Goal: Task Accomplishment & Management: Manage account settings

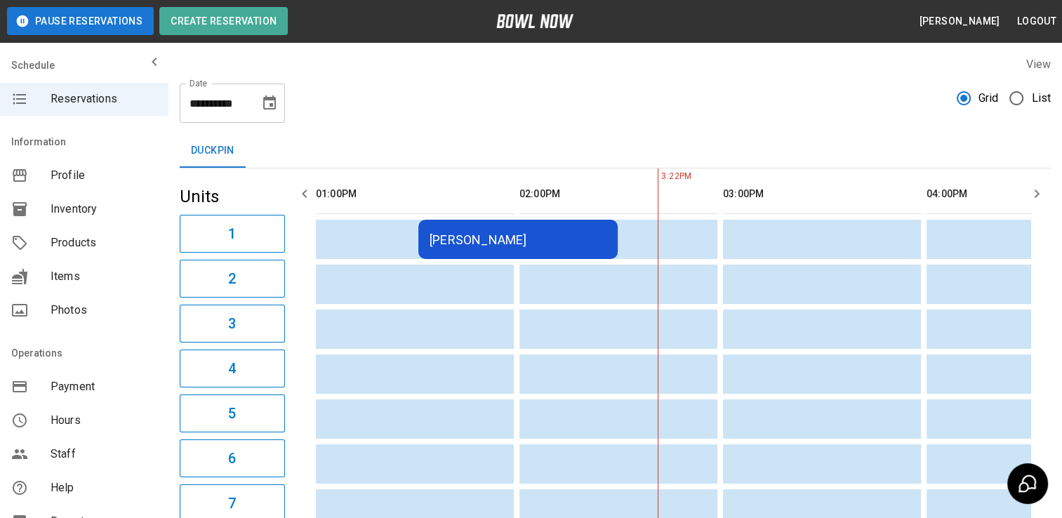
scroll to position [0, 203]
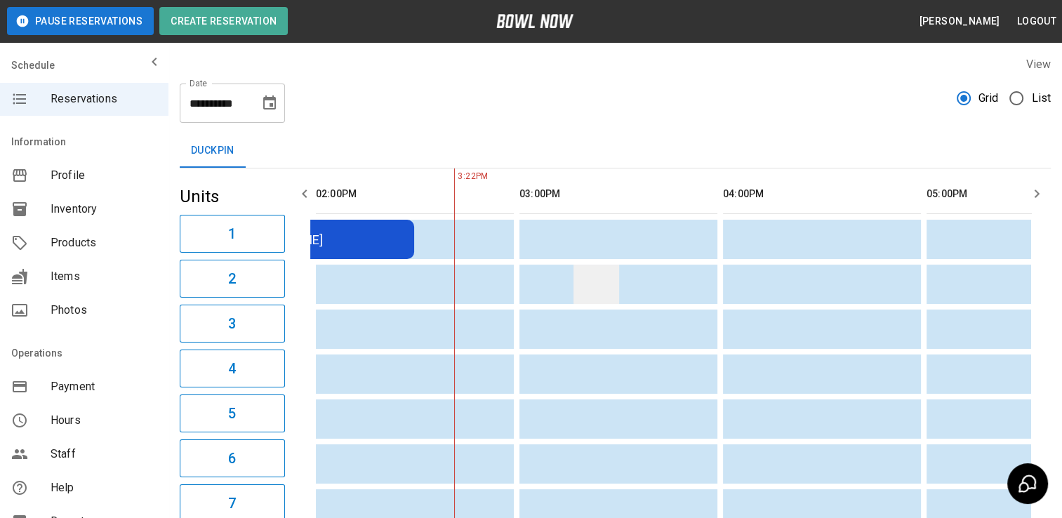
click at [592, 299] on td "sticky table" at bounding box center [596, 284] width 46 height 39
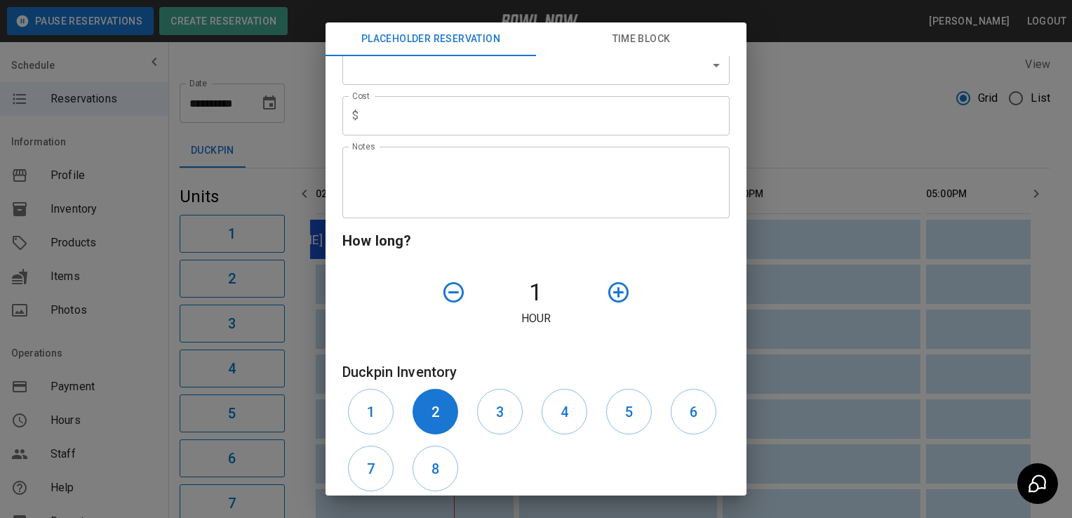
scroll to position [216, 0]
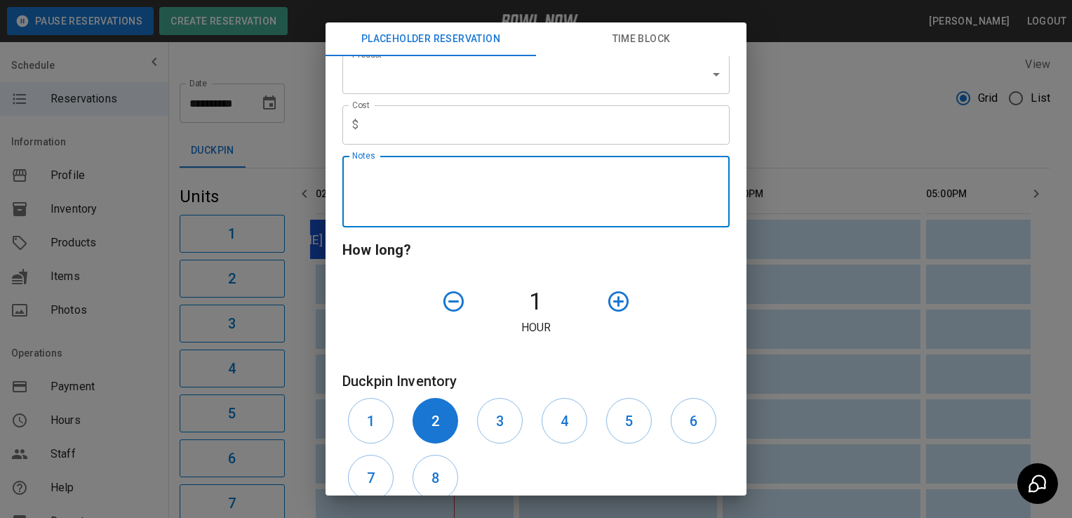
drag, startPoint x: 603, startPoint y: 202, endPoint x: 587, endPoint y: 293, distance: 92.8
click at [587, 293] on div "**********" at bounding box center [530, 202] width 399 height 746
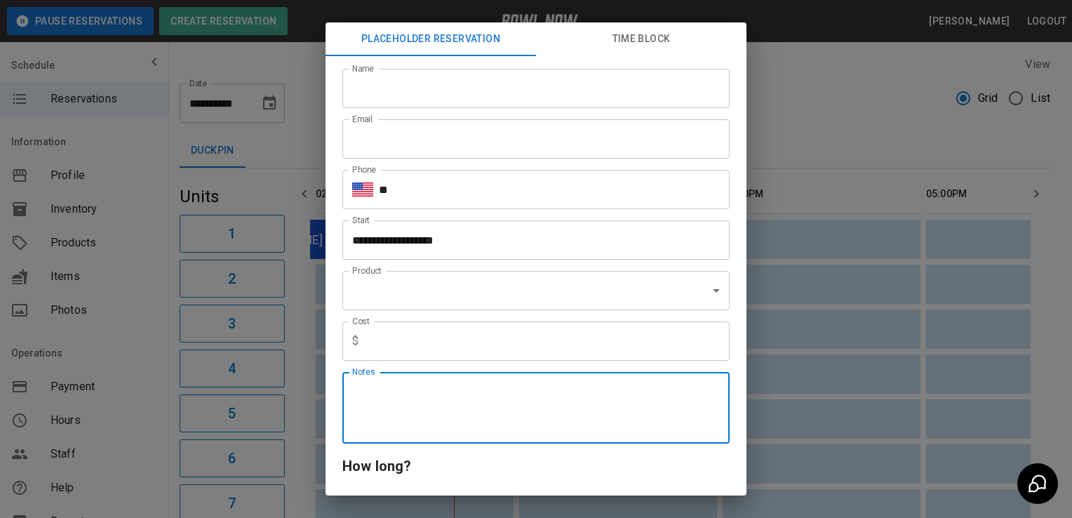
click at [320, 192] on div "**********" at bounding box center [536, 259] width 1072 height 518
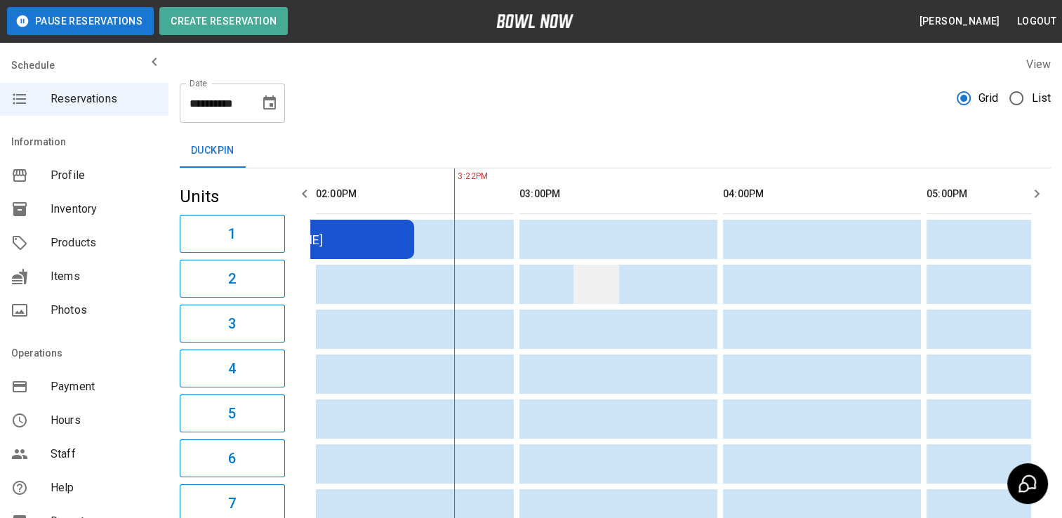
click at [587, 293] on td "sticky table" at bounding box center [596, 284] width 46 height 39
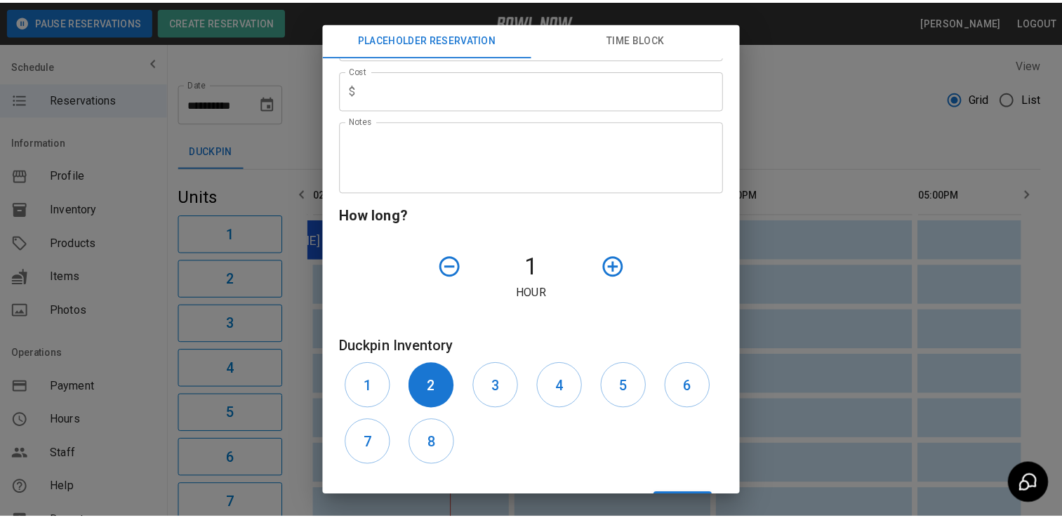
scroll to position [309, 0]
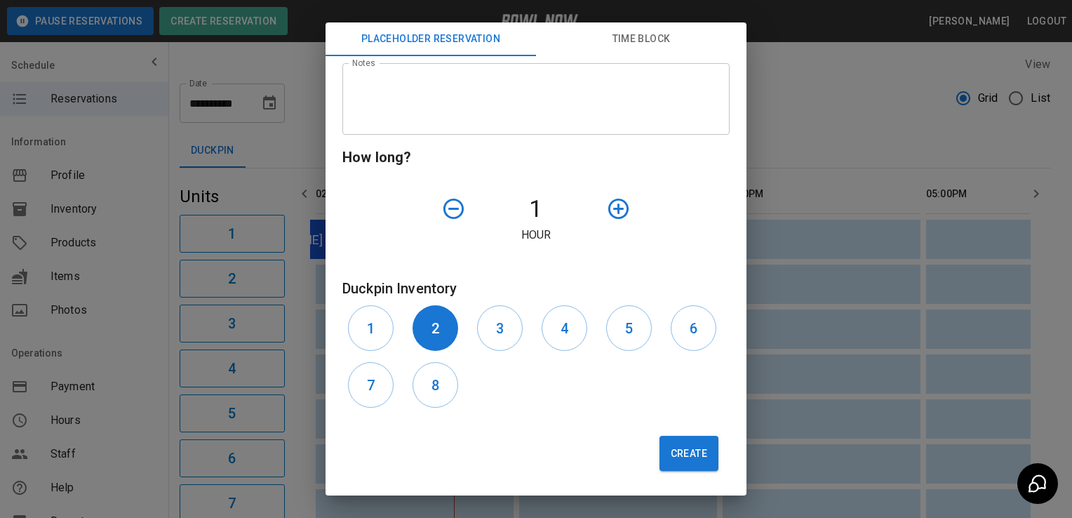
click at [890, 344] on div "**********" at bounding box center [536, 259] width 1072 height 518
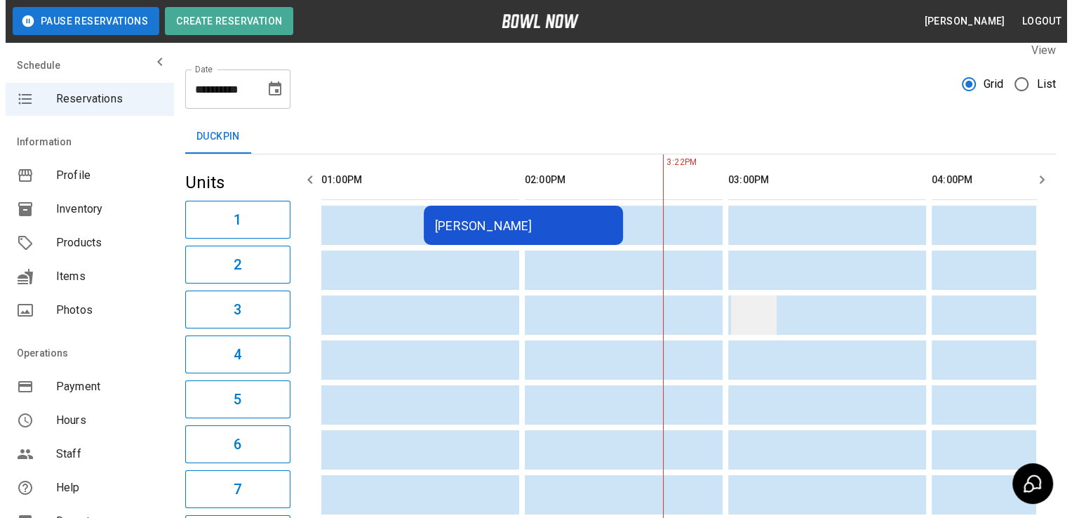
scroll to position [16, 0]
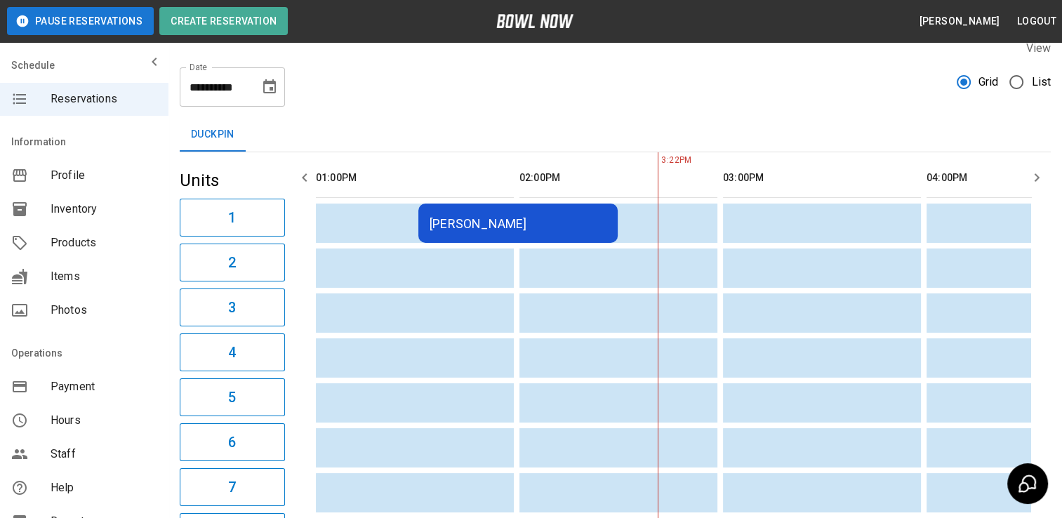
click at [575, 217] on div "[PERSON_NAME]" at bounding box center [517, 223] width 177 height 15
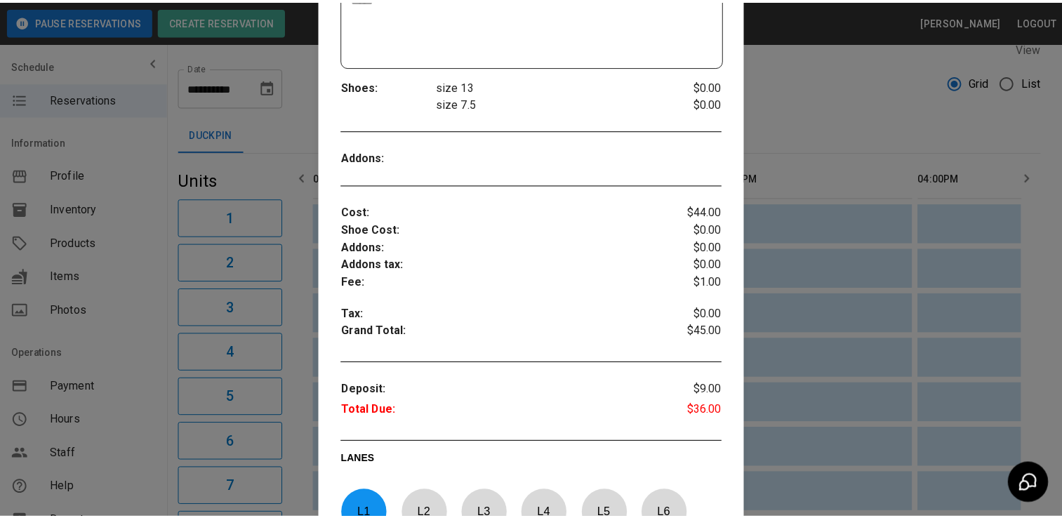
scroll to position [466, 0]
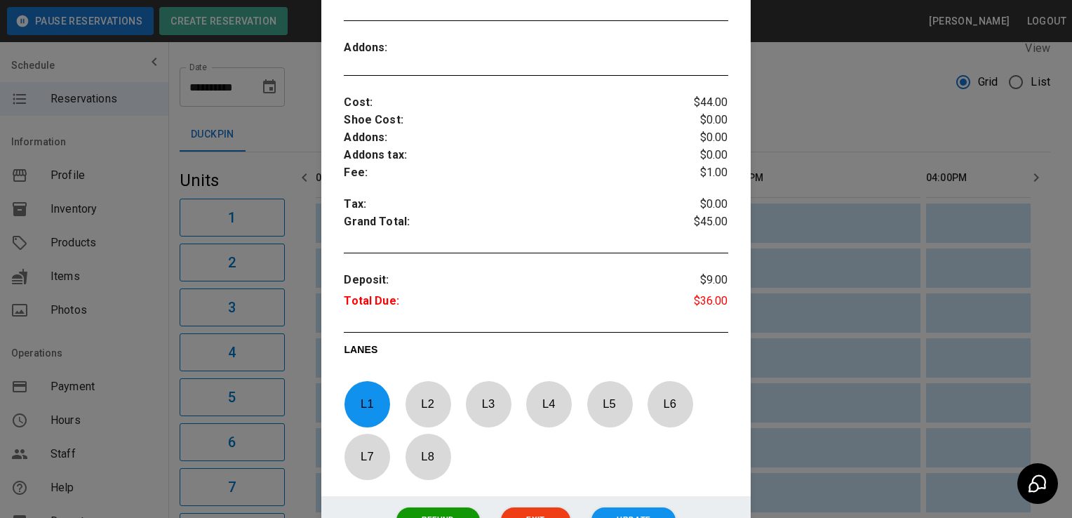
click at [769, 286] on div at bounding box center [536, 259] width 1072 height 518
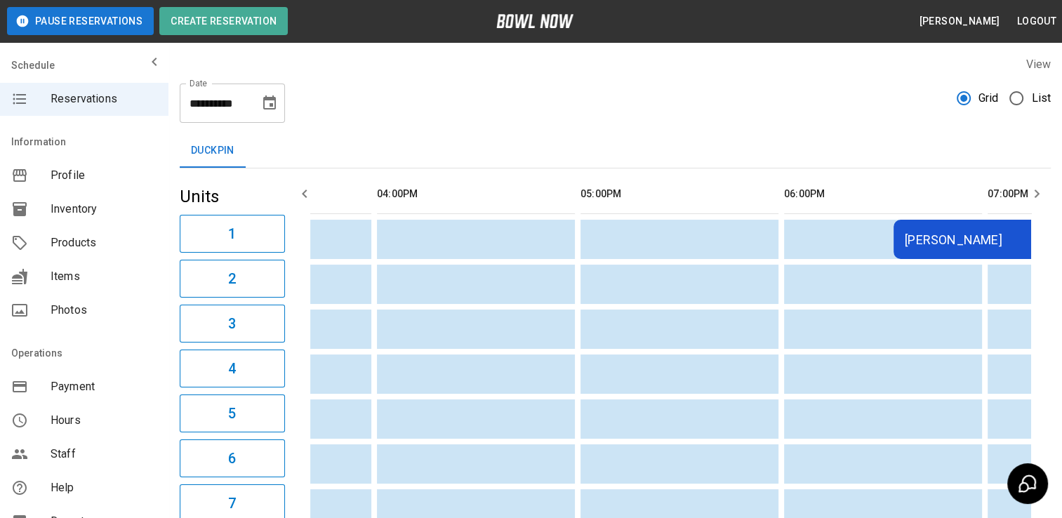
scroll to position [0, 0]
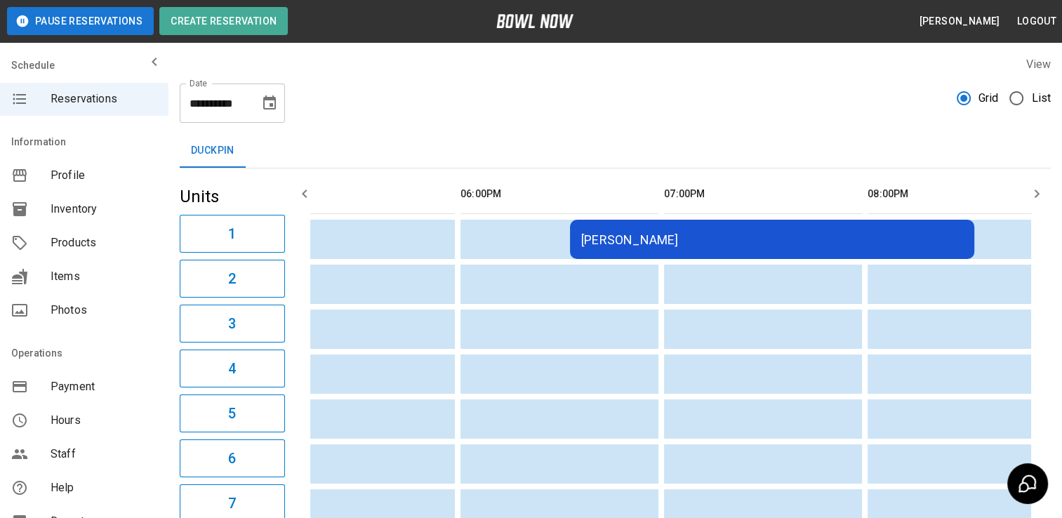
click at [769, 246] on div "[PERSON_NAME]" at bounding box center [772, 239] width 382 height 15
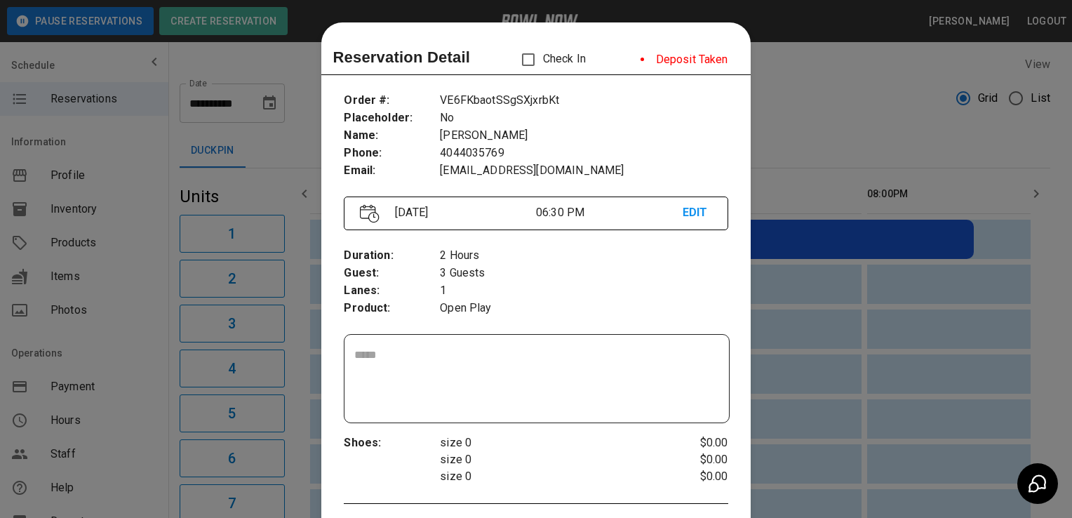
click at [786, 327] on div at bounding box center [536, 259] width 1072 height 518
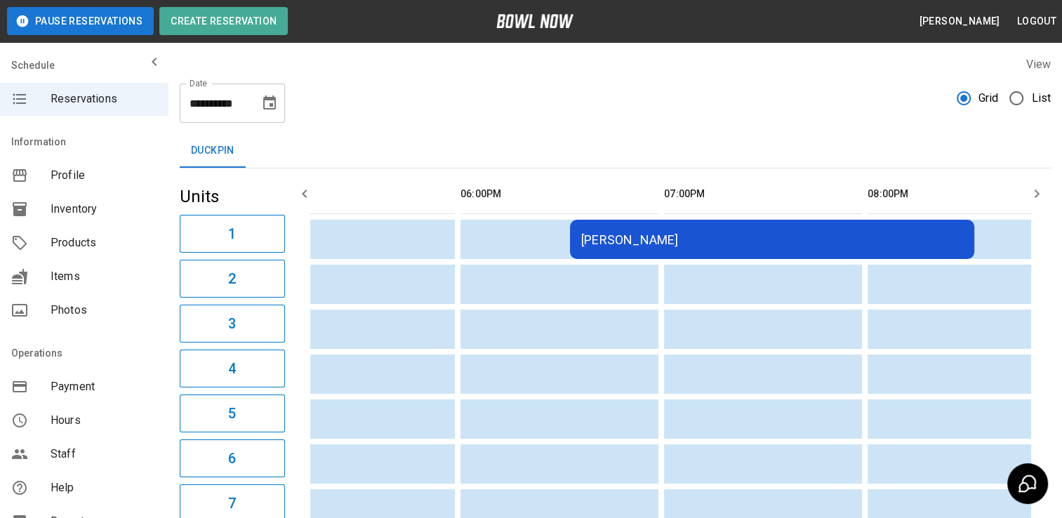
click at [818, 244] on div "[PERSON_NAME]" at bounding box center [772, 239] width 382 height 15
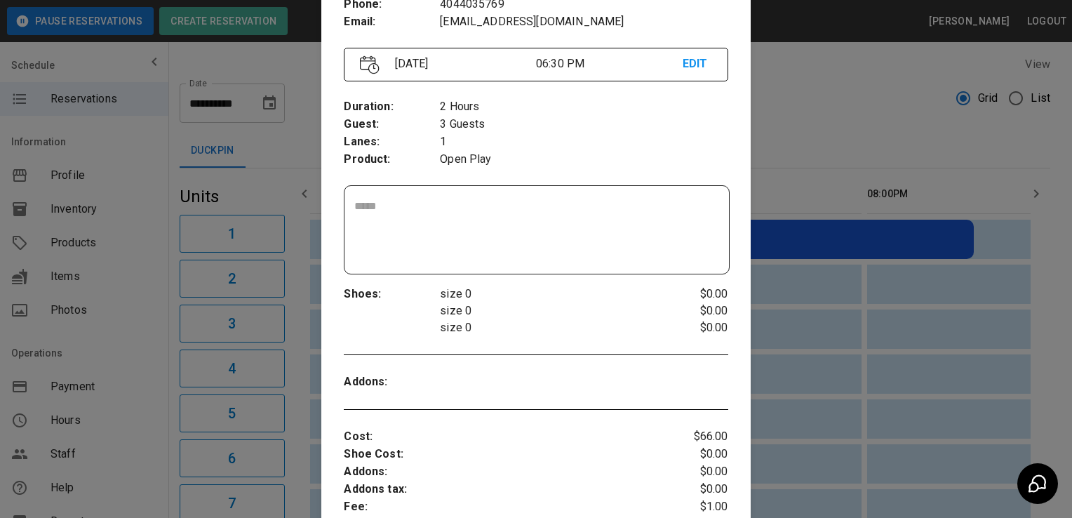
click at [828, 427] on div at bounding box center [536, 259] width 1072 height 518
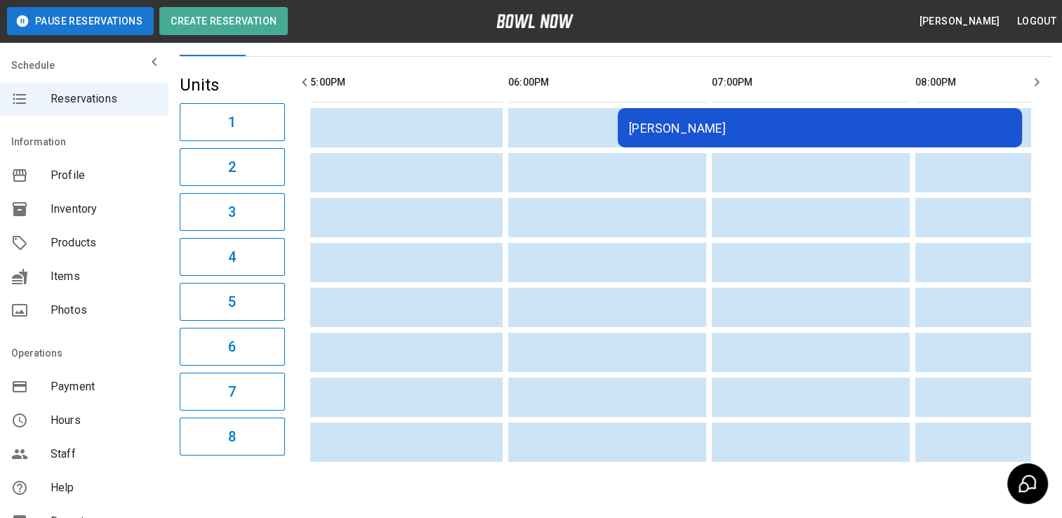
click at [847, 134] on div "[PERSON_NAME]" at bounding box center [820, 128] width 382 height 15
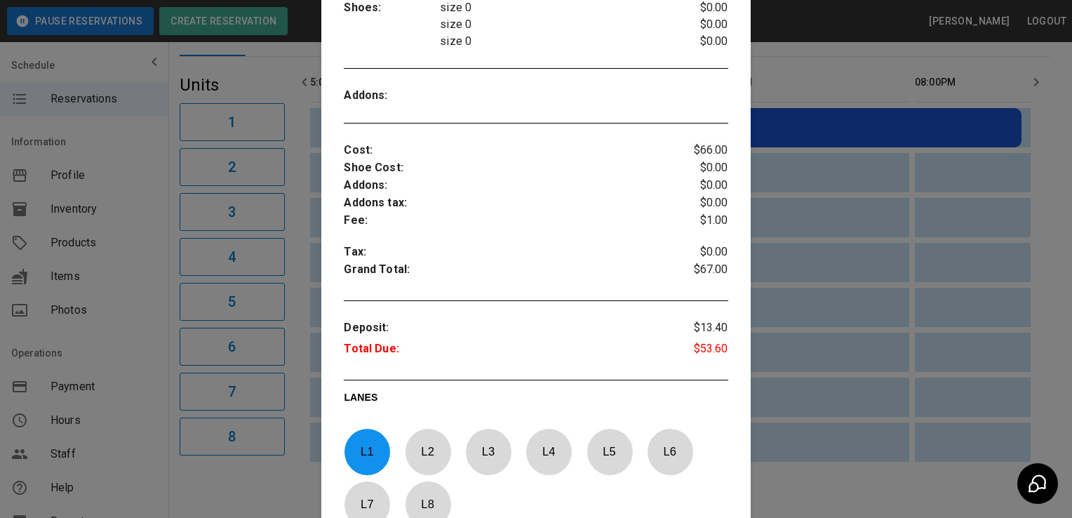
click at [895, 283] on div at bounding box center [536, 259] width 1072 height 518
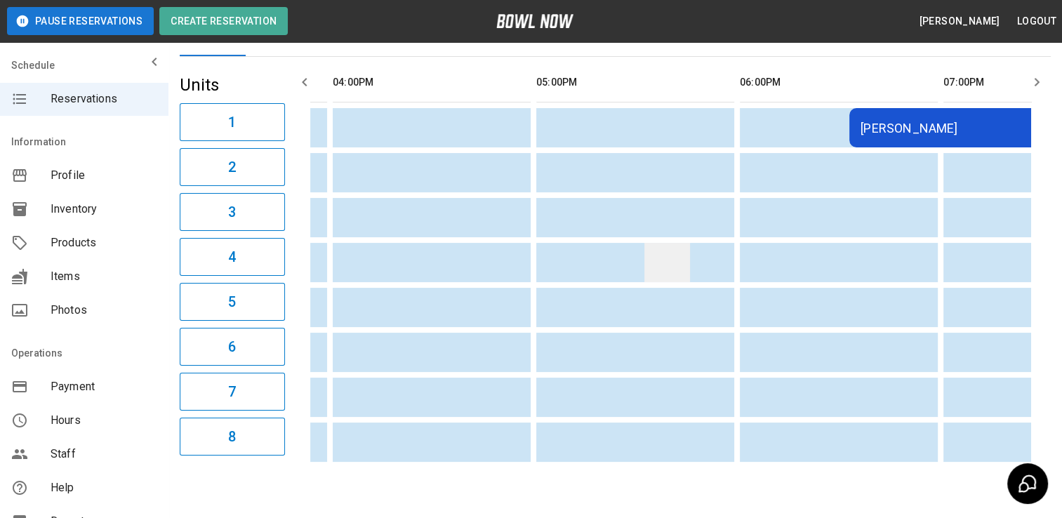
click at [650, 254] on td "sticky table" at bounding box center [667, 262] width 46 height 39
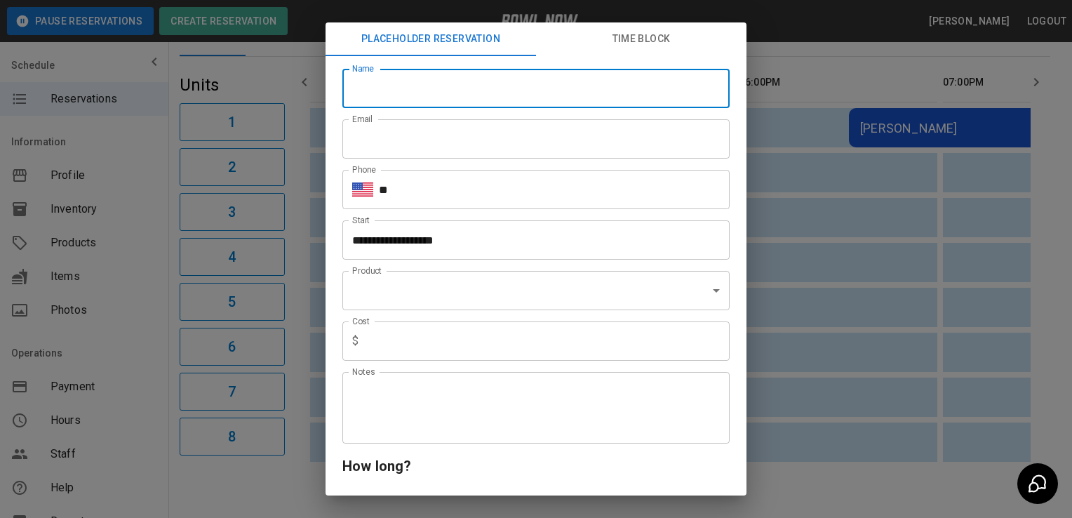
click at [558, 101] on input "Name" at bounding box center [535, 88] width 387 height 39
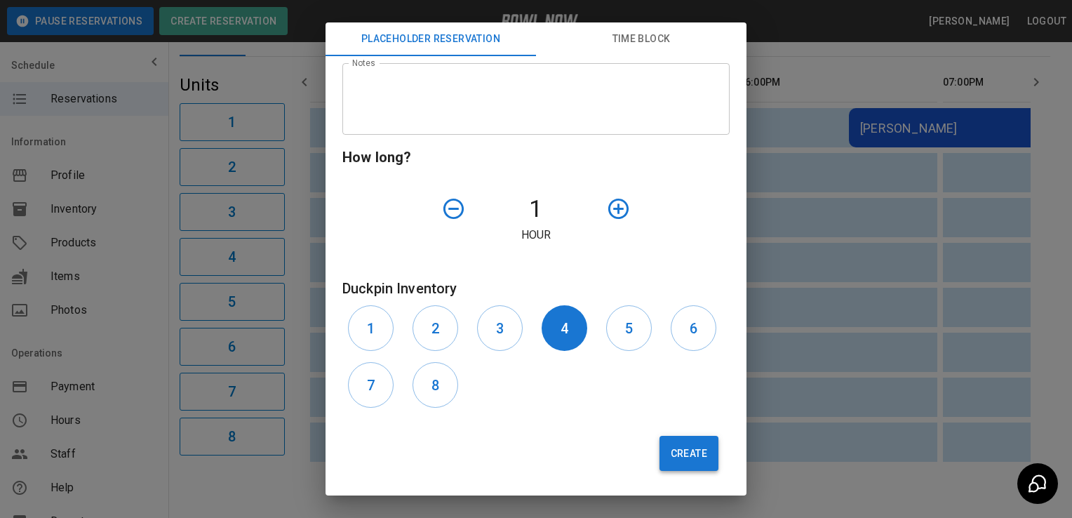
type input "**"
click at [674, 462] on button "Create" at bounding box center [689, 453] width 59 height 35
click at [679, 450] on button "Create" at bounding box center [689, 453] width 59 height 35
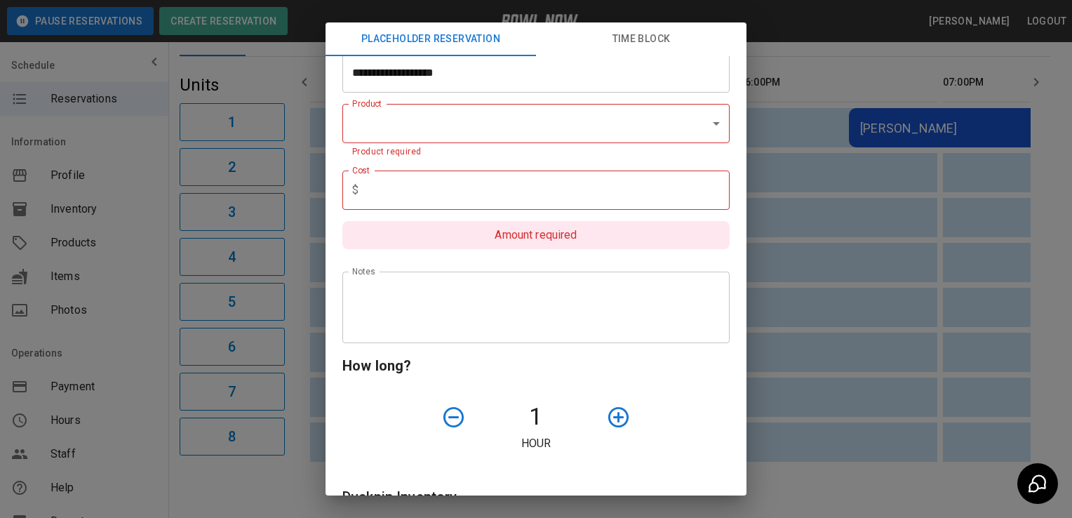
click at [775, 36] on div "**********" at bounding box center [536, 259] width 1072 height 518
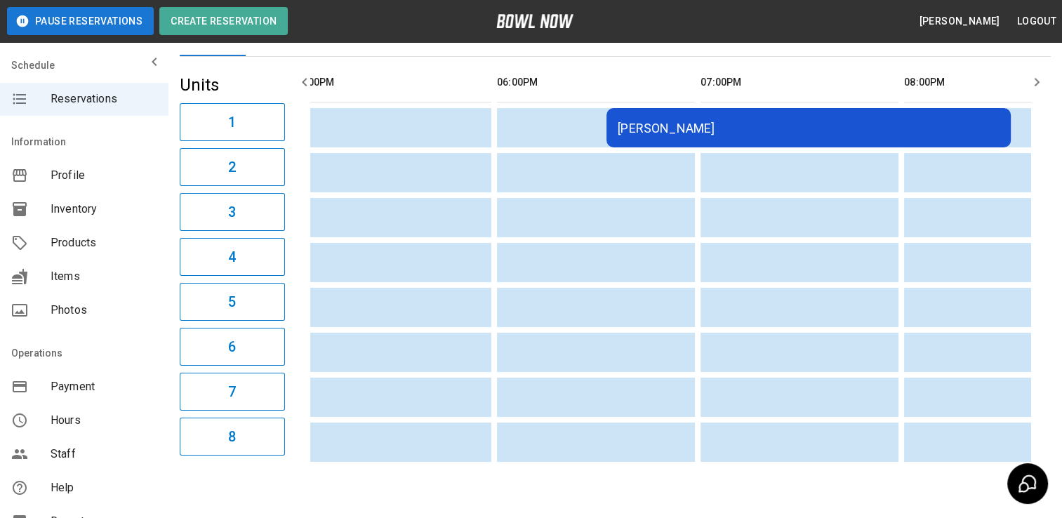
click at [774, 127] on div "[PERSON_NAME]" at bounding box center [808, 128] width 382 height 15
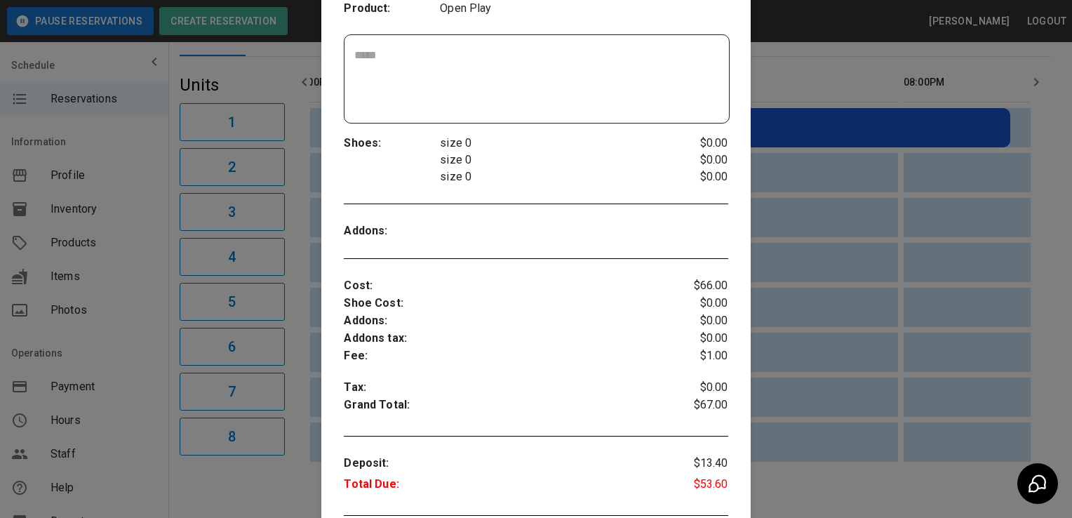
click at [896, 422] on div at bounding box center [536, 259] width 1072 height 518
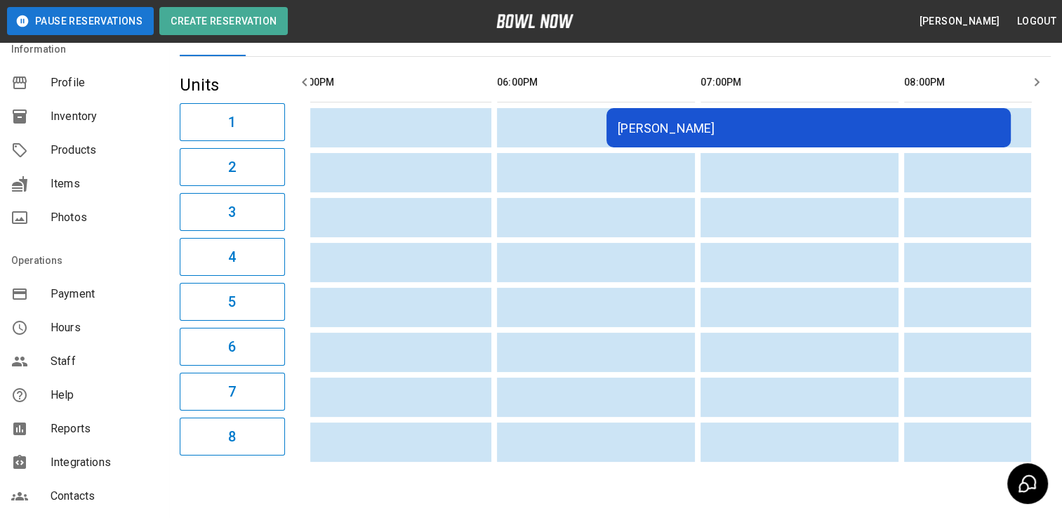
click at [65, 361] on span "Staff" at bounding box center [104, 361] width 107 height 17
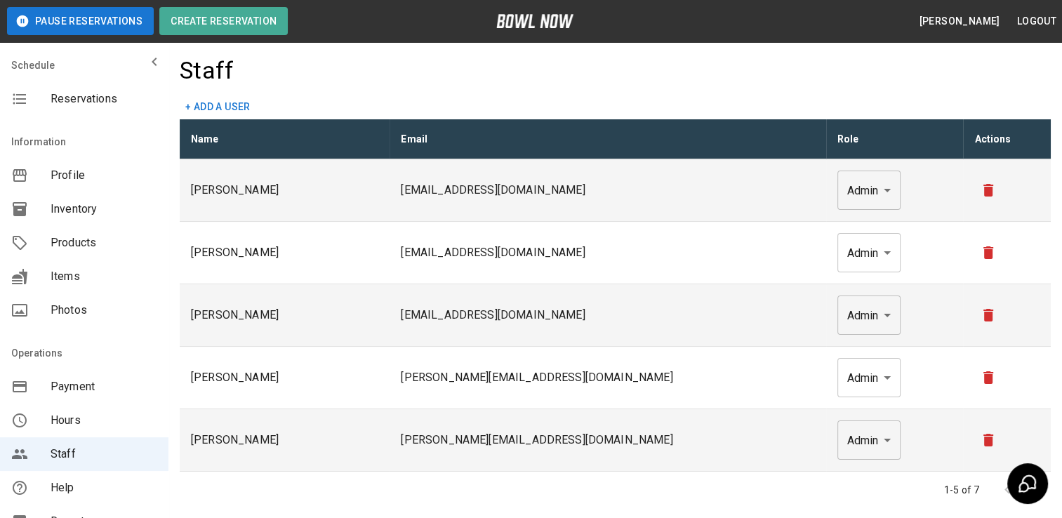
click at [93, 98] on span "Reservations" at bounding box center [104, 99] width 107 height 17
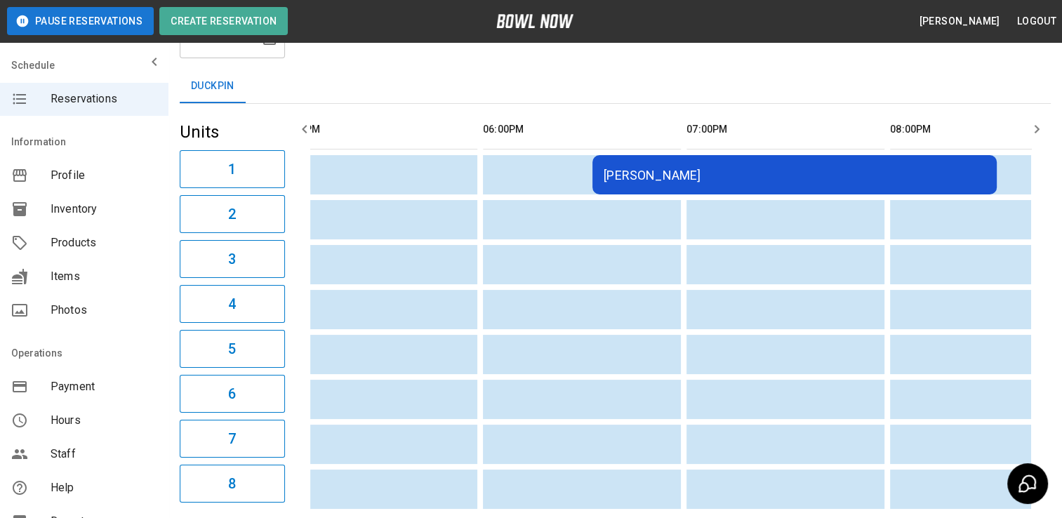
click at [817, 178] on div "[PERSON_NAME]" at bounding box center [794, 175] width 382 height 15
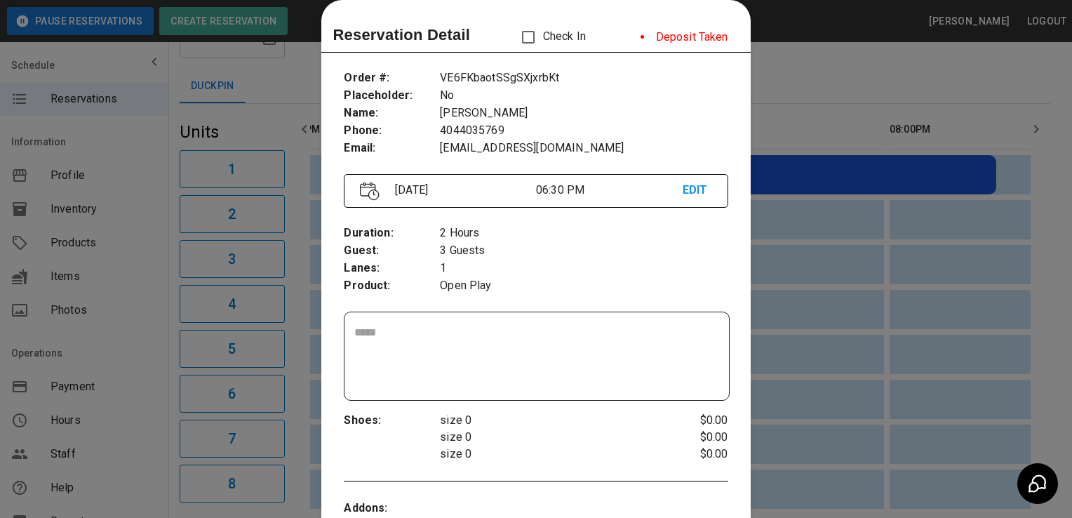
click at [816, 346] on div at bounding box center [536, 259] width 1072 height 518
